Goal: Navigation & Orientation: Understand site structure

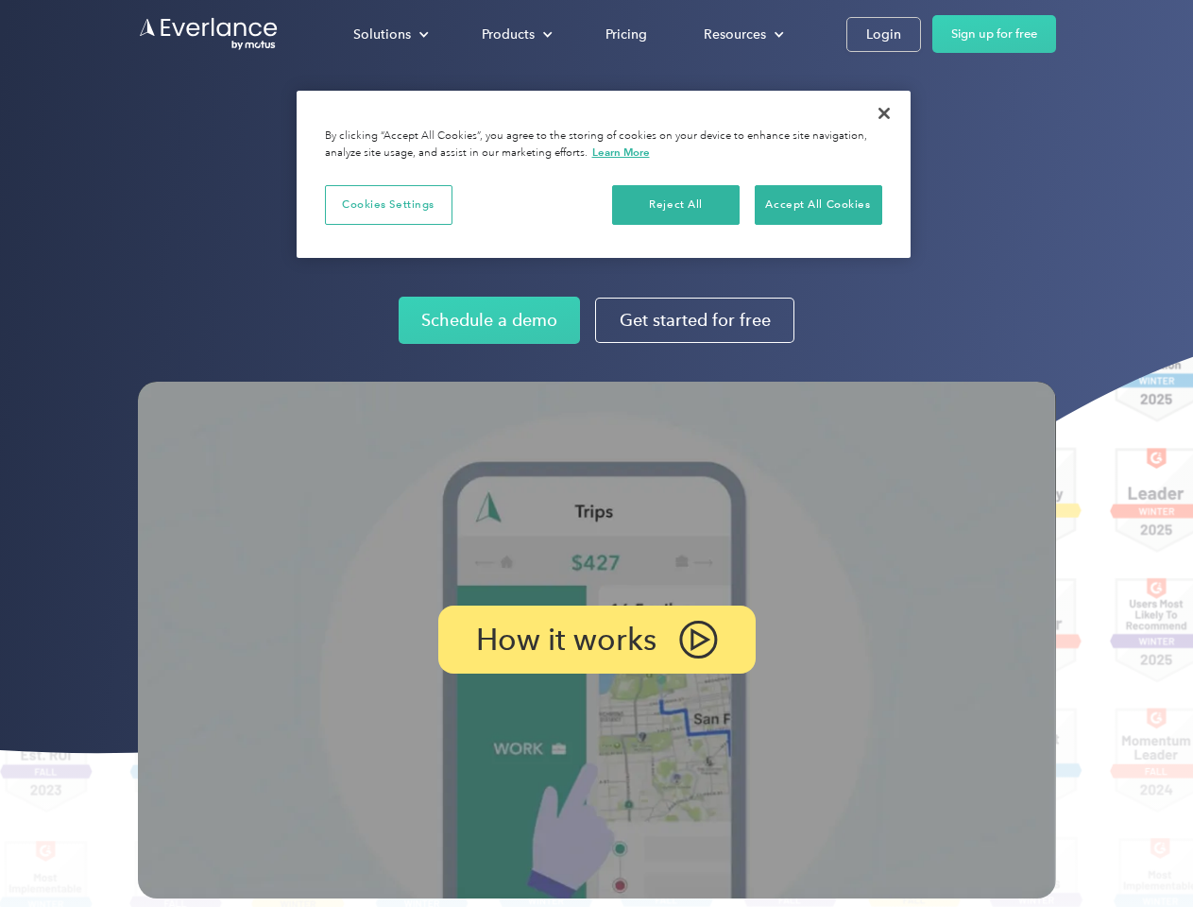
click at [596, 453] on img at bounding box center [597, 640] width 918 height 517
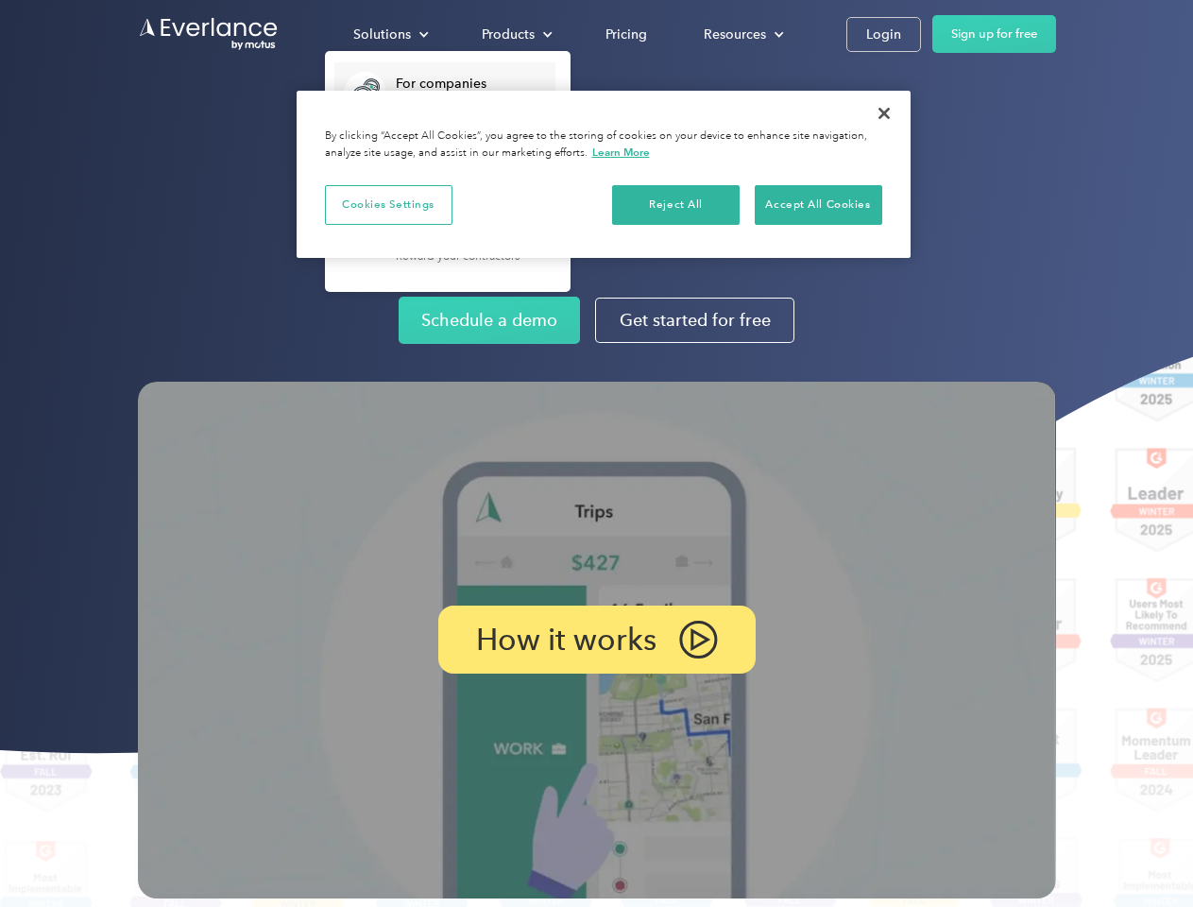
click at [390, 34] on div "Solutions" at bounding box center [382, 35] width 58 height 24
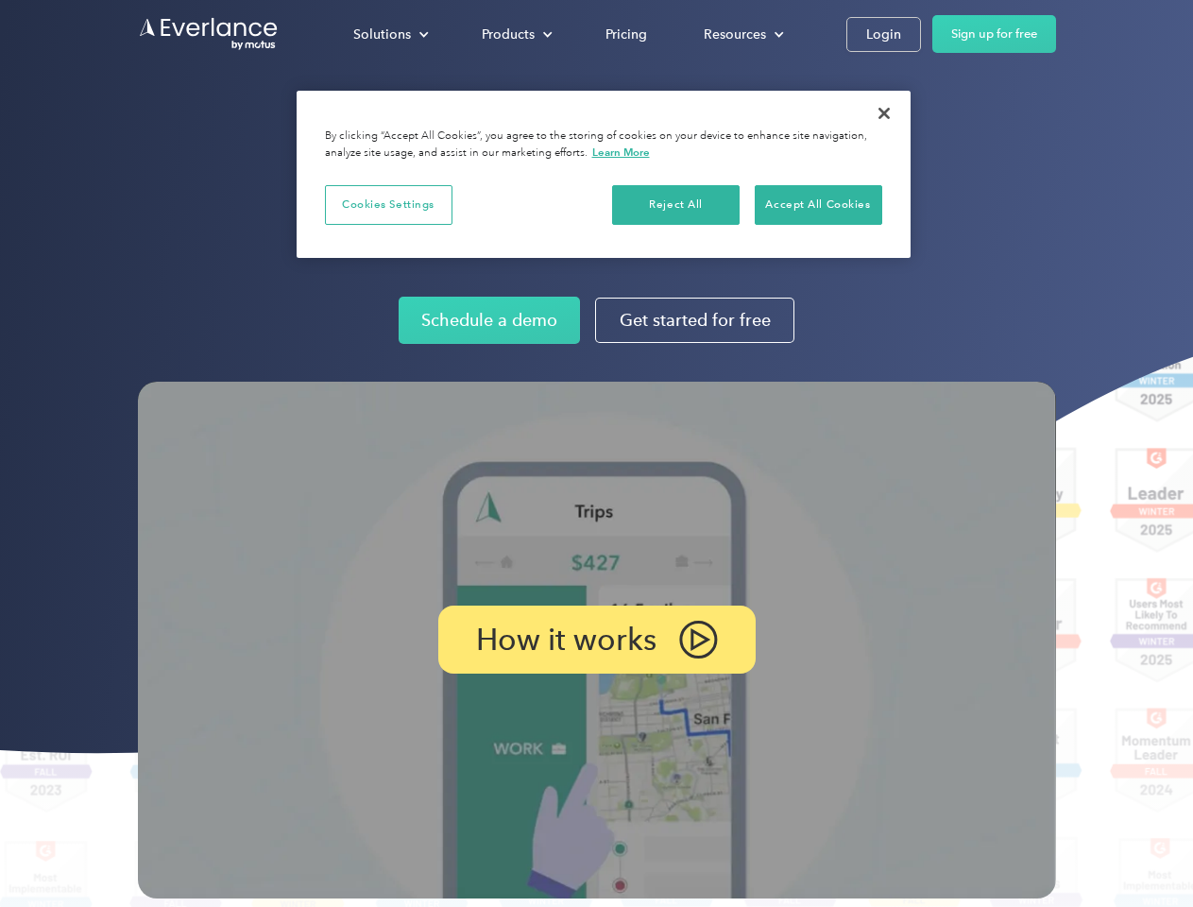
click at [515, 34] on div "Products" at bounding box center [508, 35] width 53 height 24
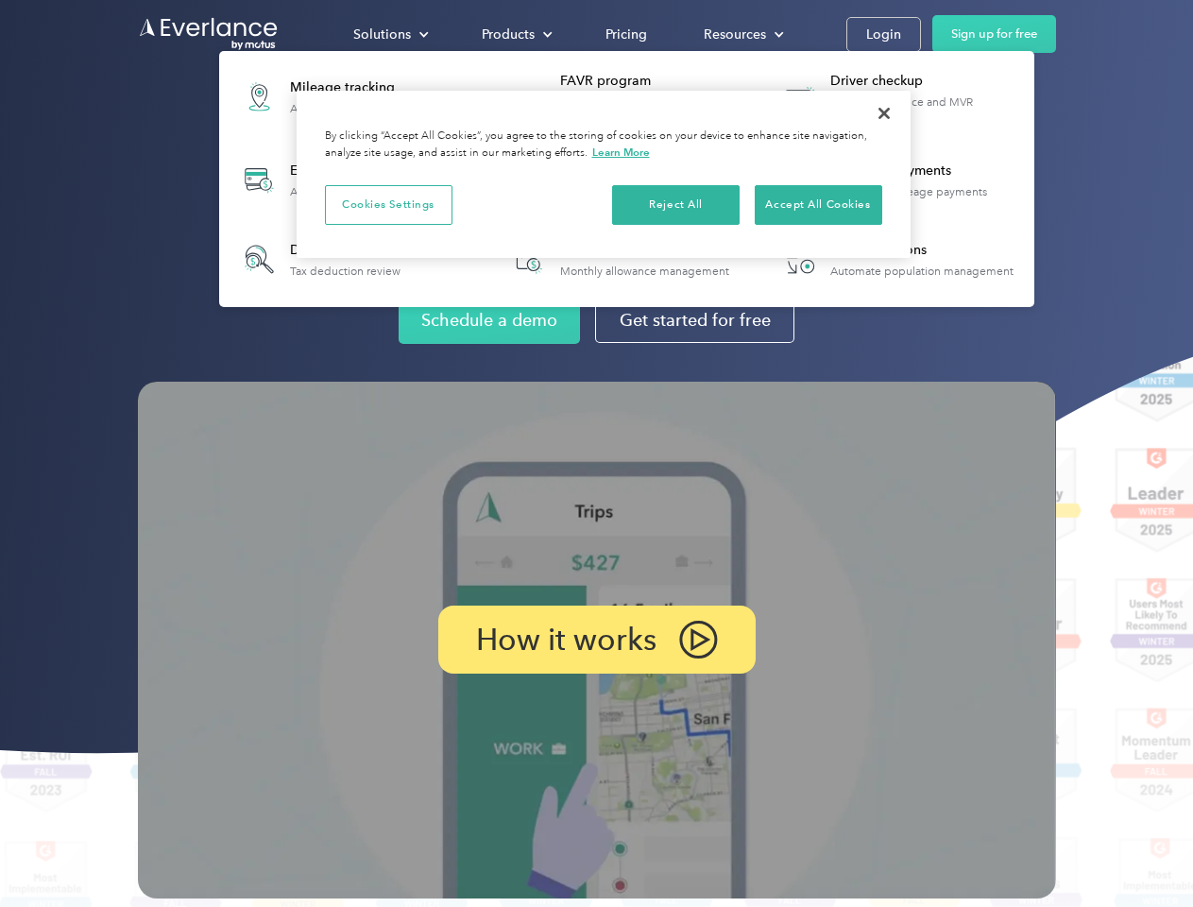
click at [741, 34] on div "Resources" at bounding box center [735, 35] width 62 height 24
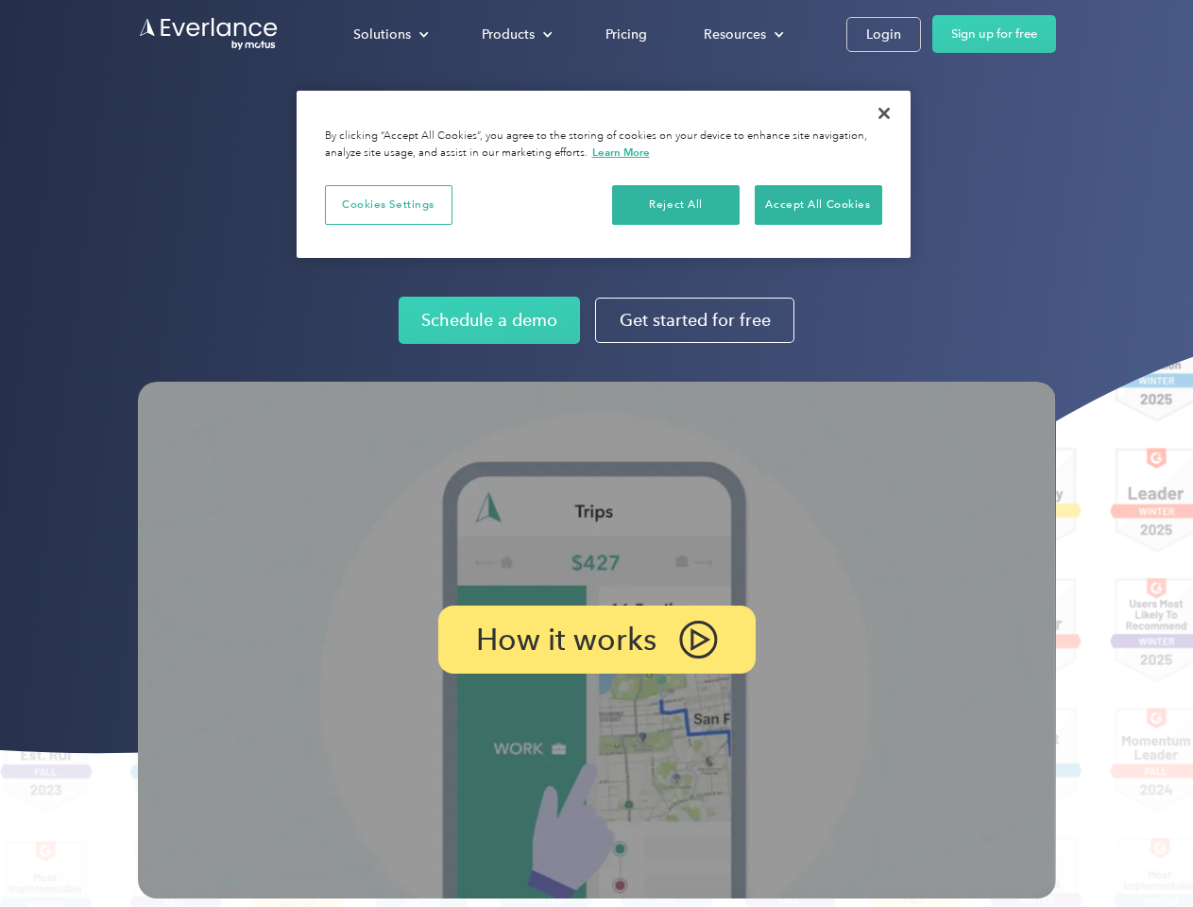
click at [596, 639] on p "How it works" at bounding box center [566, 639] width 180 height 23
click at [388, 204] on button "Cookies Settings" at bounding box center [389, 205] width 128 height 40
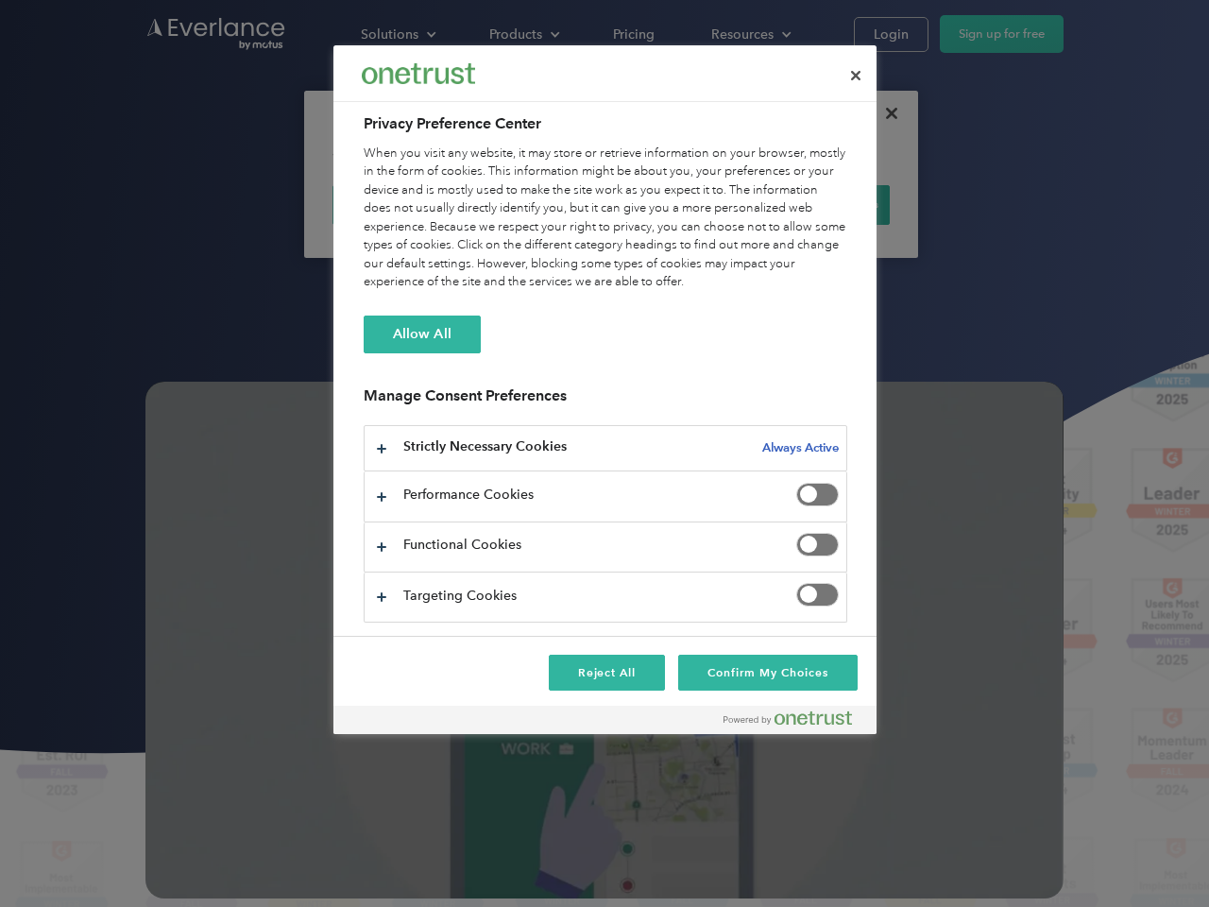
click at [676, 204] on div "When you visit any website, it may store or retrieve information on your browse…" at bounding box center [606, 218] width 484 height 147
click at [818, 204] on div "When you visit any website, it may store or retrieve information on your browse…" at bounding box center [606, 218] width 484 height 147
click at [884, 113] on div at bounding box center [604, 453] width 1209 height 907
